Goal: Task Accomplishment & Management: Manage account settings

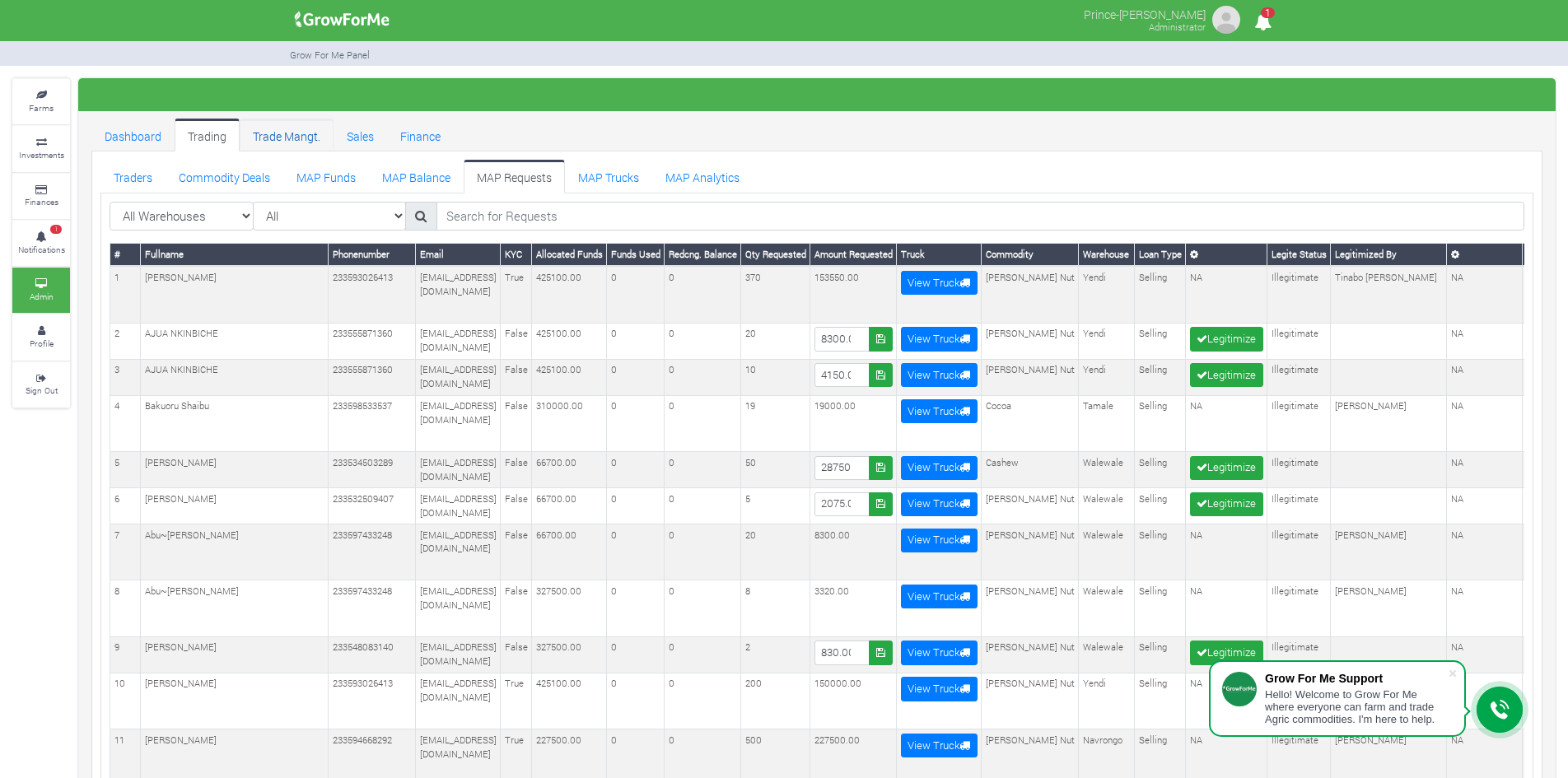
click at [281, 140] on link "Trade Mangt." at bounding box center [287, 135] width 94 height 33
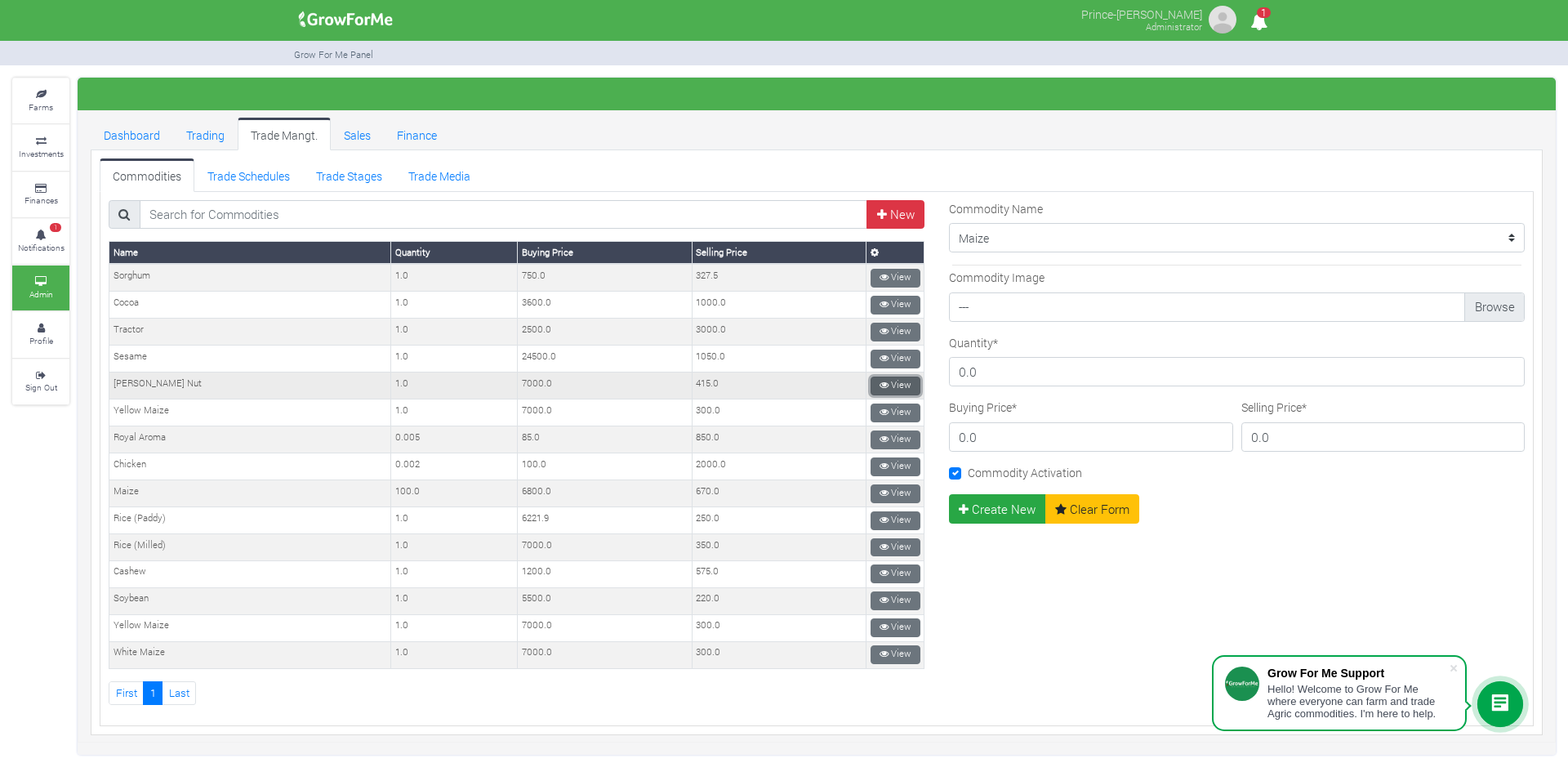
click at [880, 381] on icon at bounding box center [884, 386] width 9 height 9
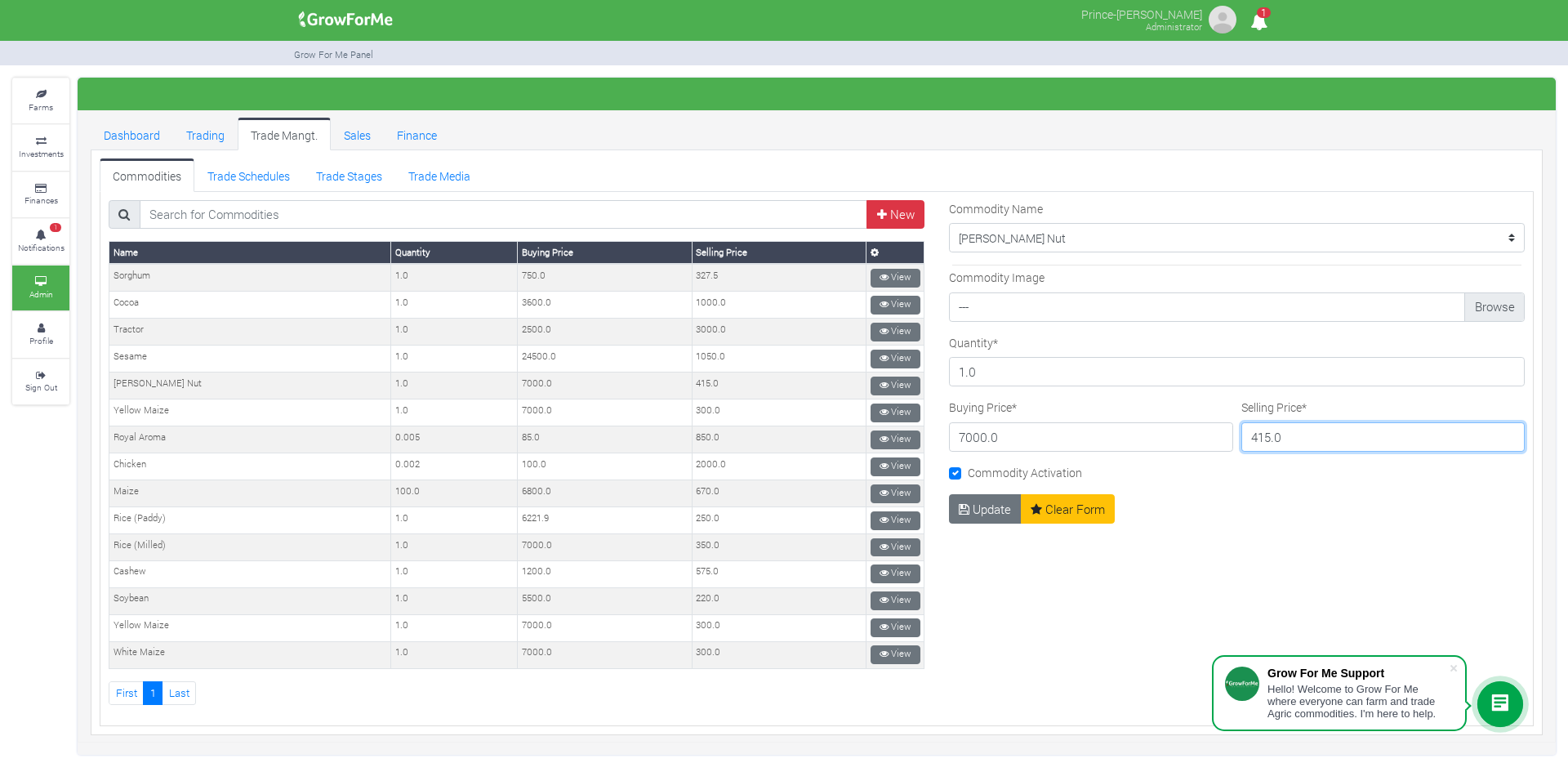
click at [1259, 437] on input "415.0" at bounding box center [1384, 437] width 284 height 29
type input "750.0"
click at [984, 508] on button "Update" at bounding box center [985, 509] width 73 height 29
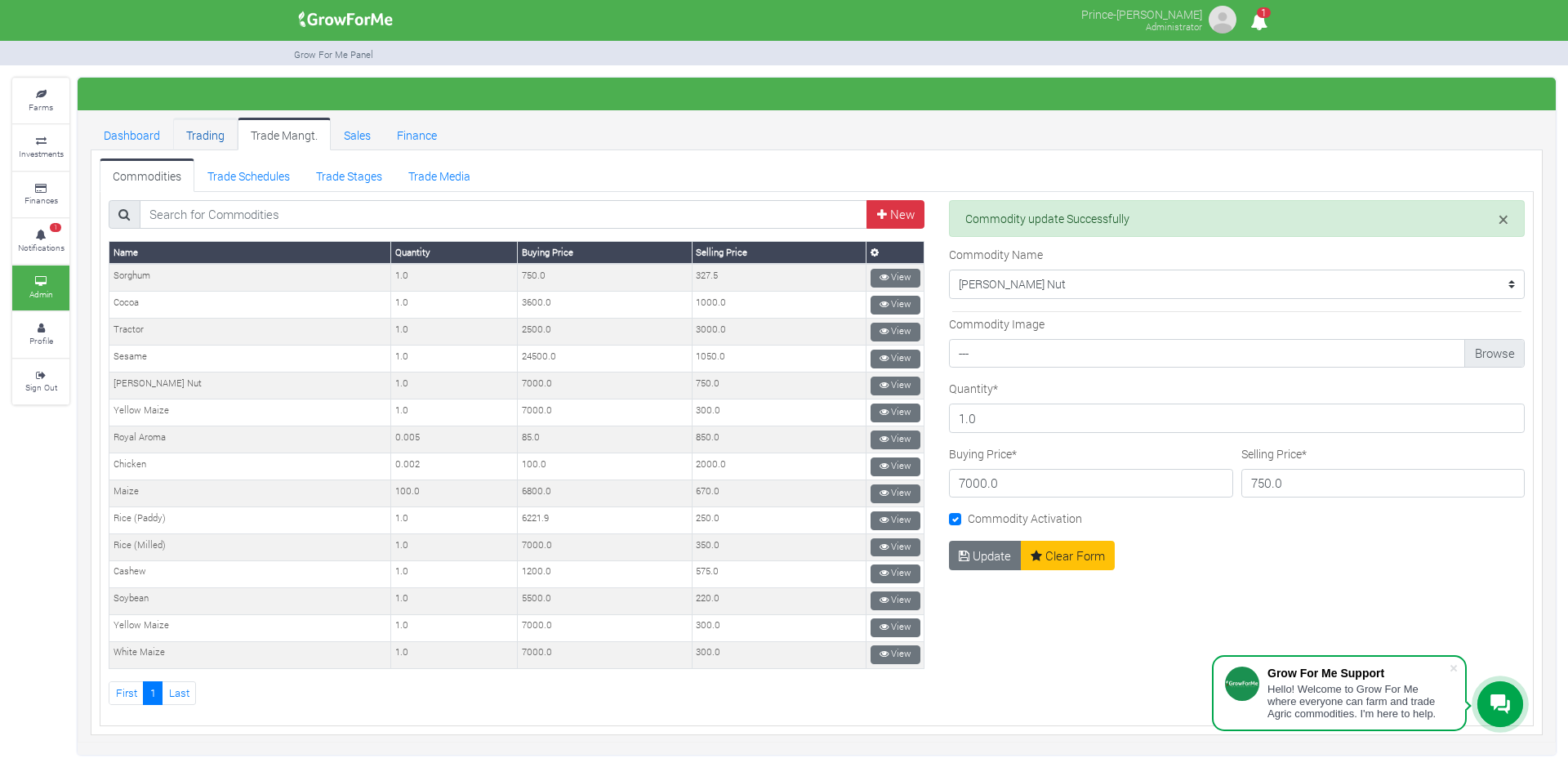
click at [211, 139] on link "Trading" at bounding box center [205, 134] width 65 height 33
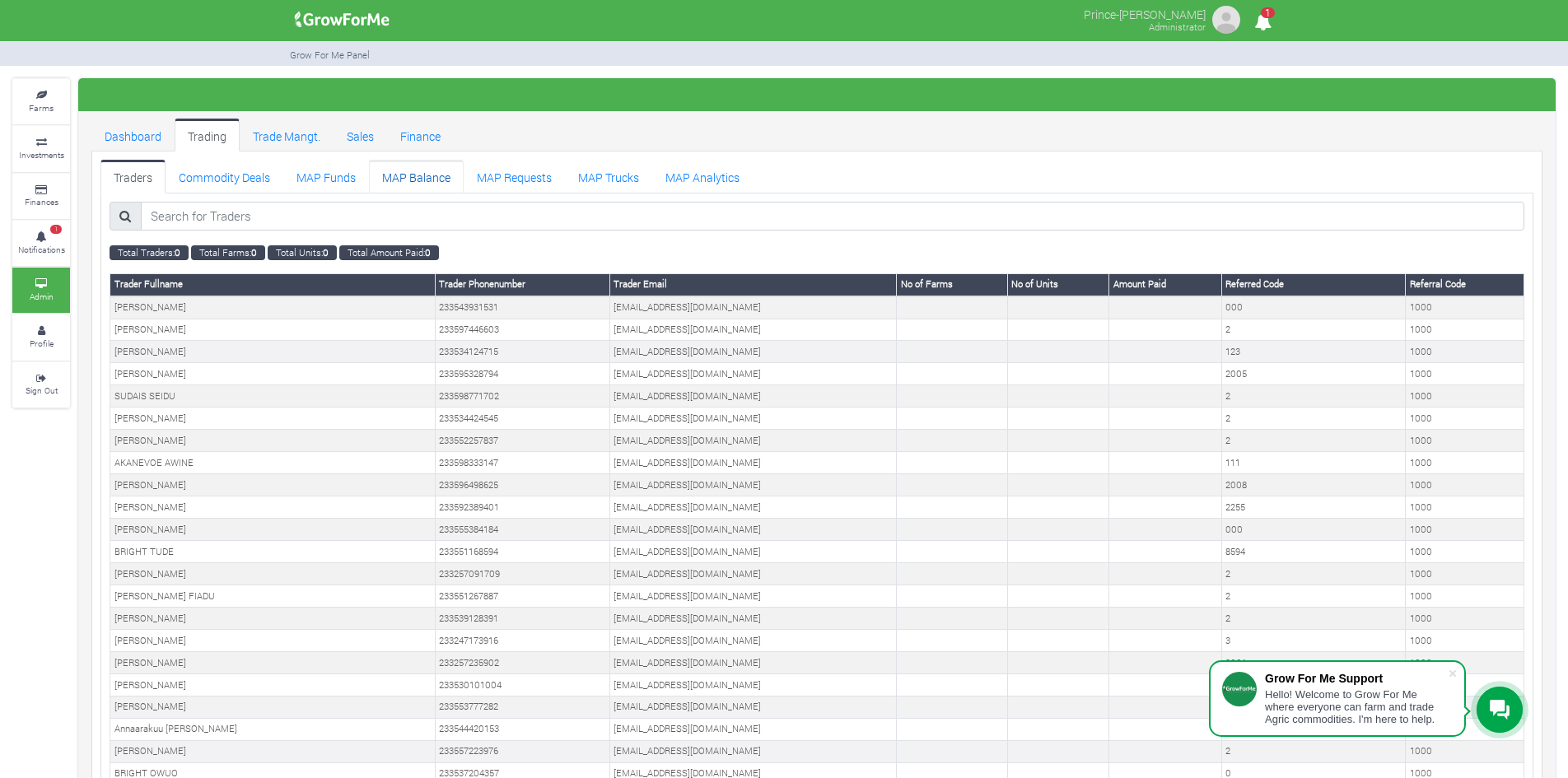
click at [396, 171] on link "MAP Balance" at bounding box center [415, 176] width 95 height 33
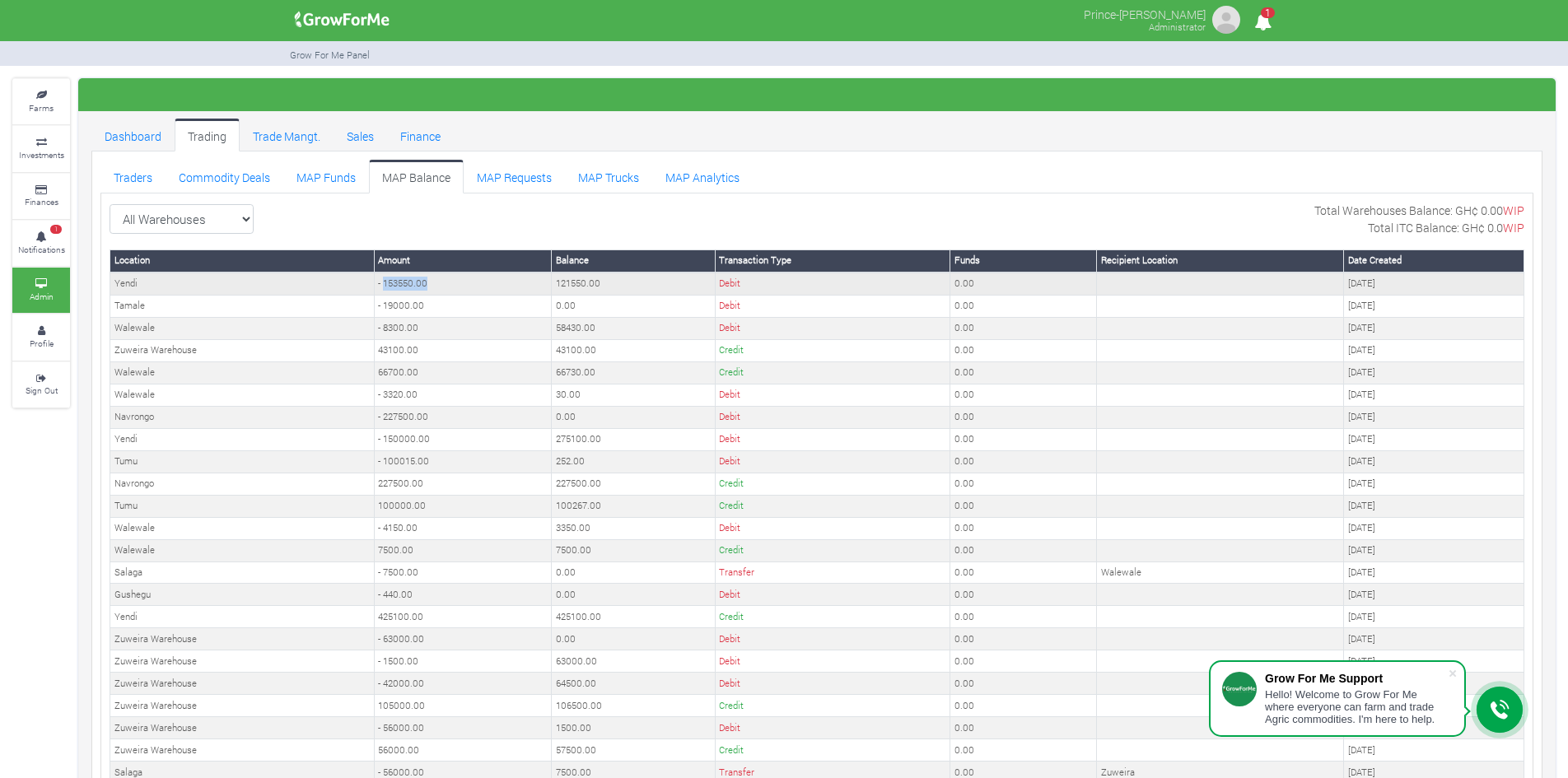
drag, startPoint x: 450, startPoint y: 282, endPoint x: 382, endPoint y: 288, distance: 68.3
click at [382, 288] on td "- 153550.00" at bounding box center [463, 284] width 178 height 22
copy td "153550.00"
click at [301, 136] on link "Trade Mangt." at bounding box center [287, 135] width 94 height 33
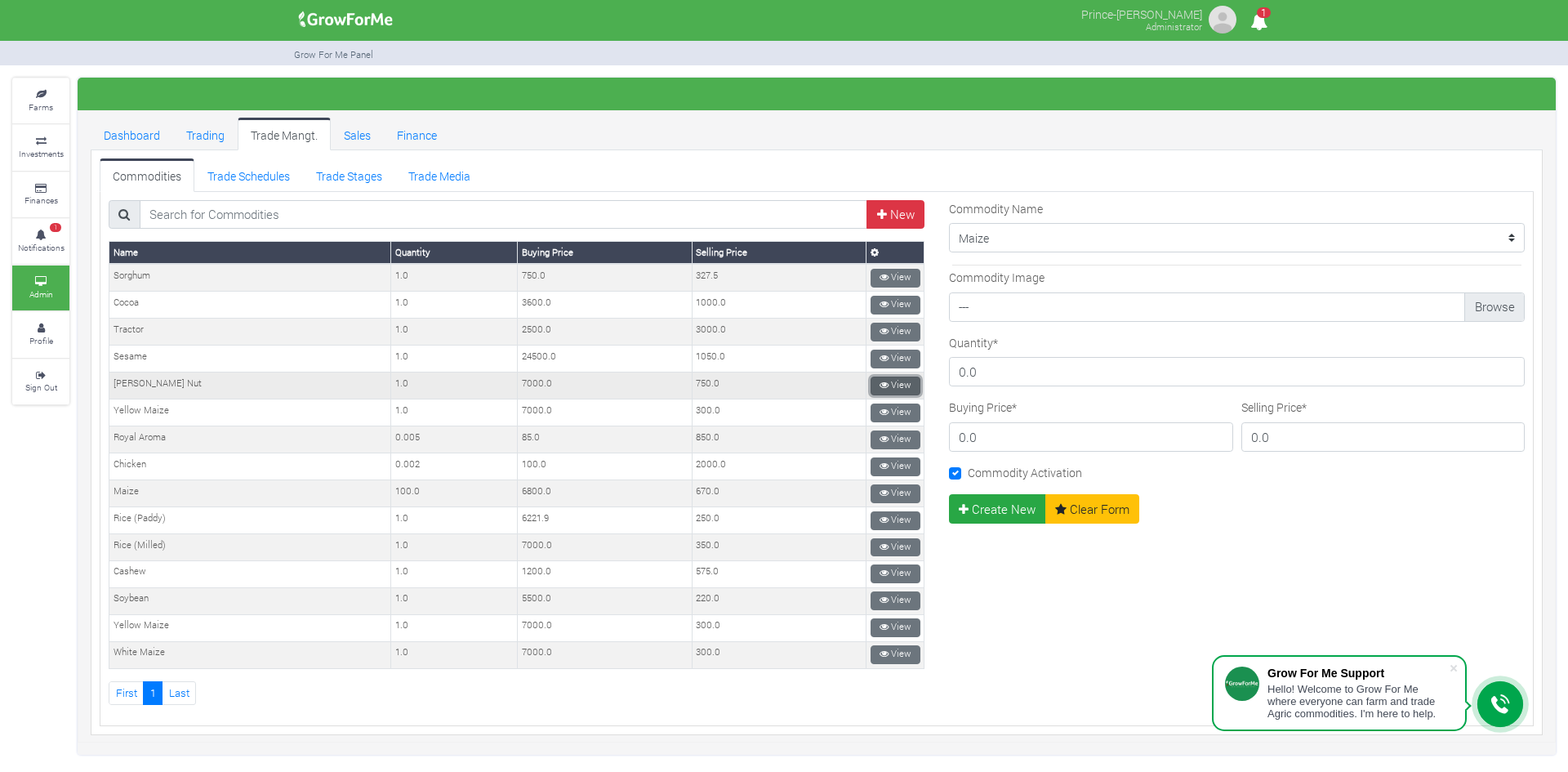
click at [890, 384] on link "View" at bounding box center [895, 386] width 50 height 19
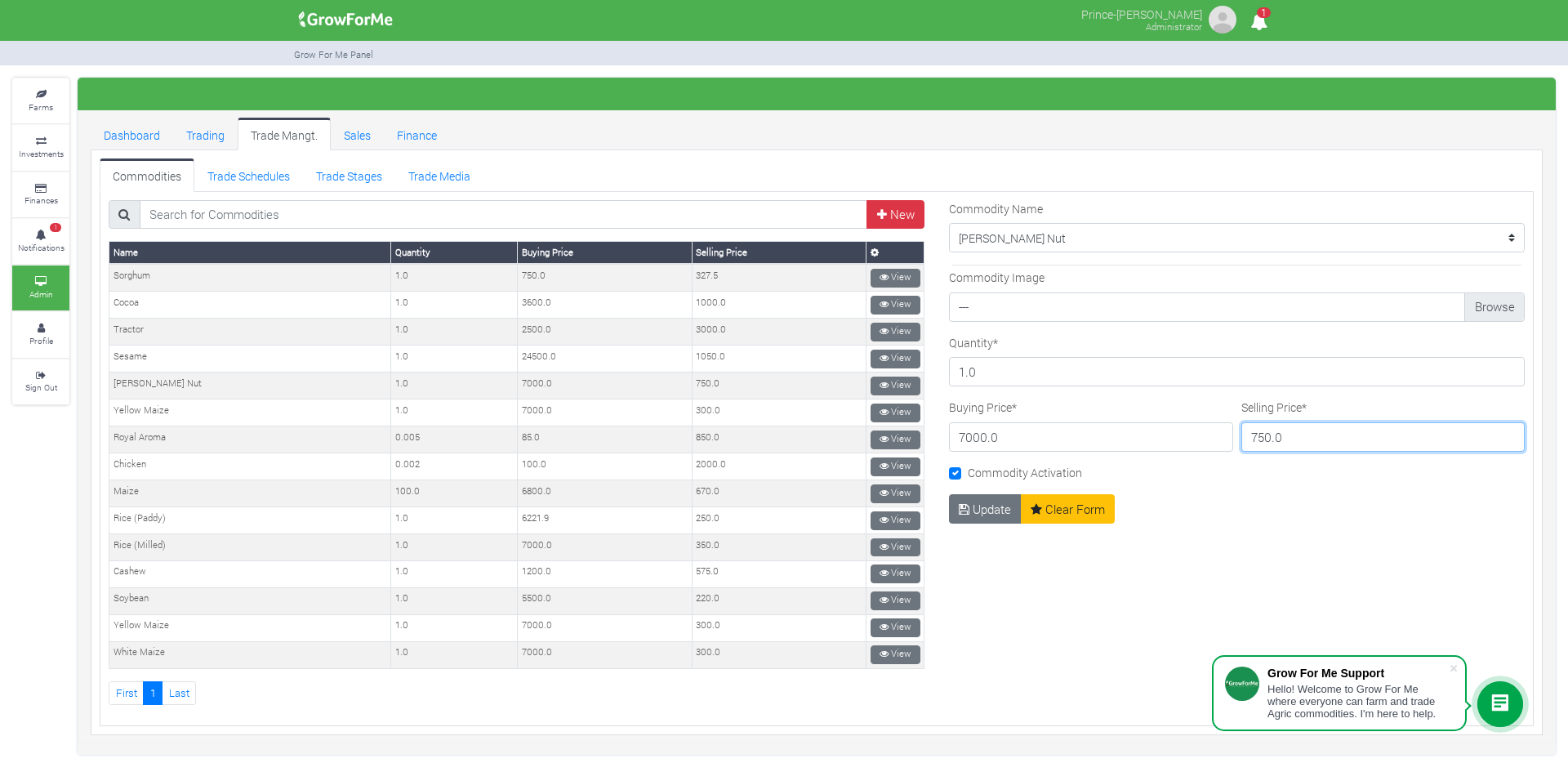
click at [1260, 433] on input "750.0" at bounding box center [1384, 437] width 284 height 29
type input "415.0"
click at [983, 512] on button "Update" at bounding box center [985, 509] width 73 height 29
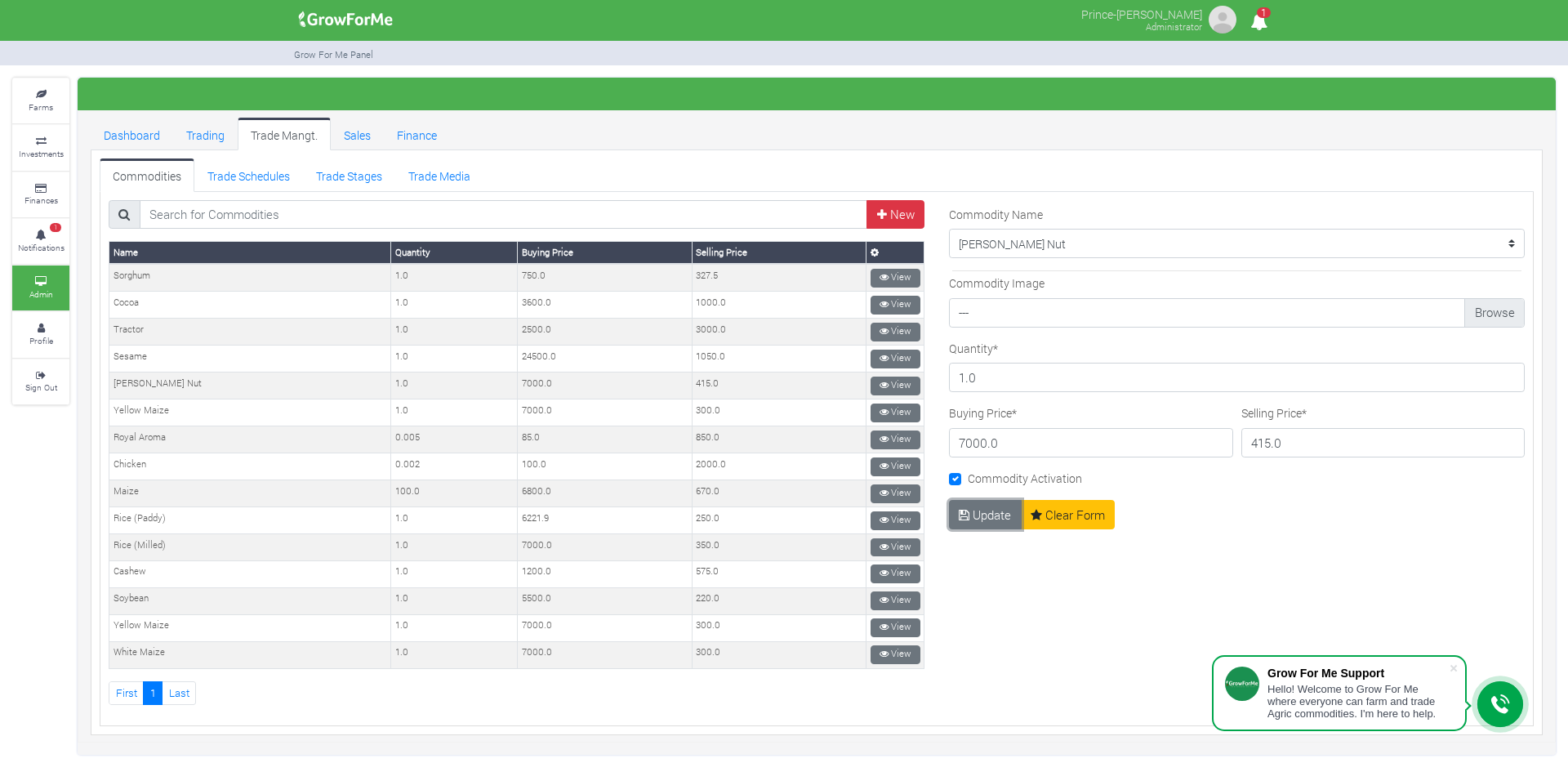
click at [983, 512] on button "Update" at bounding box center [985, 514] width 73 height 29
